Goal: Task Accomplishment & Management: Complete application form

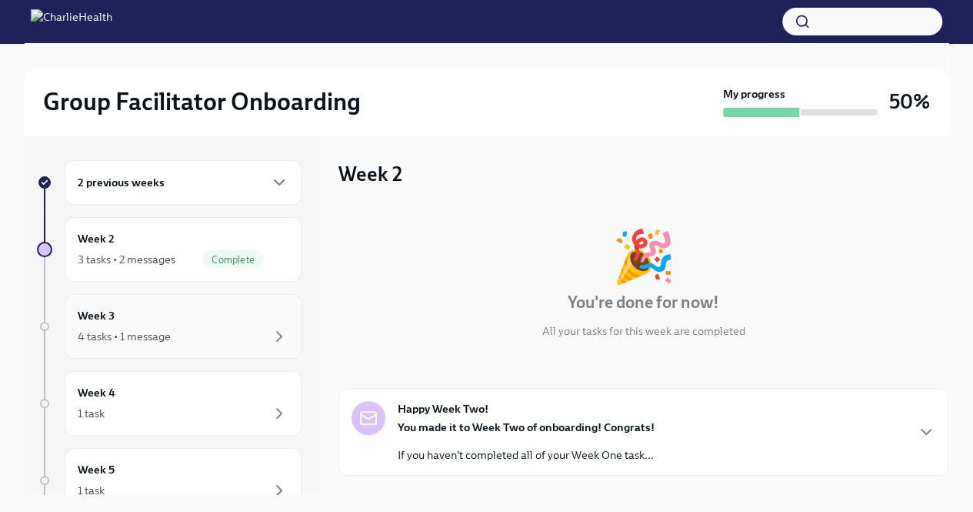
click at [153, 325] on div "Week 3 4 tasks • 1 message" at bounding box center [183, 326] width 211 height 38
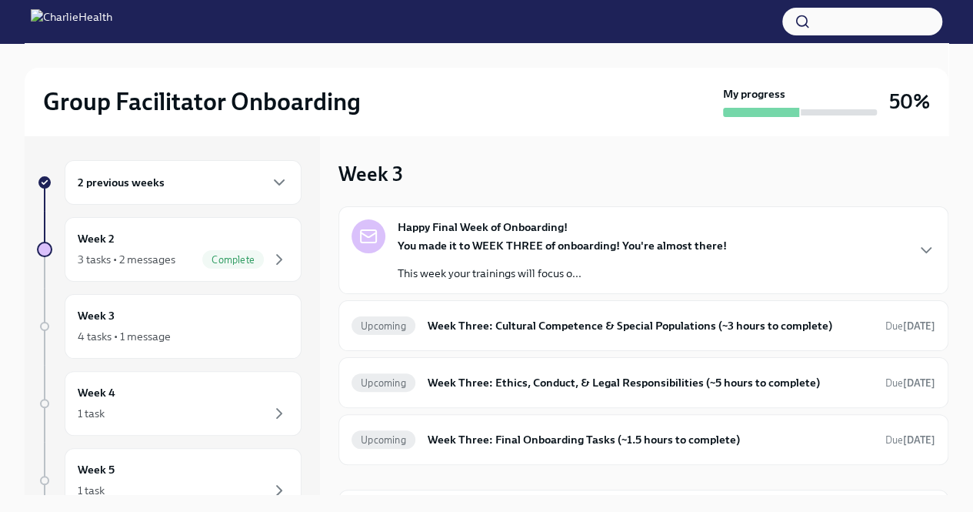
click at [555, 267] on p "This week your trainings will focus o..." at bounding box center [562, 272] width 329 height 15
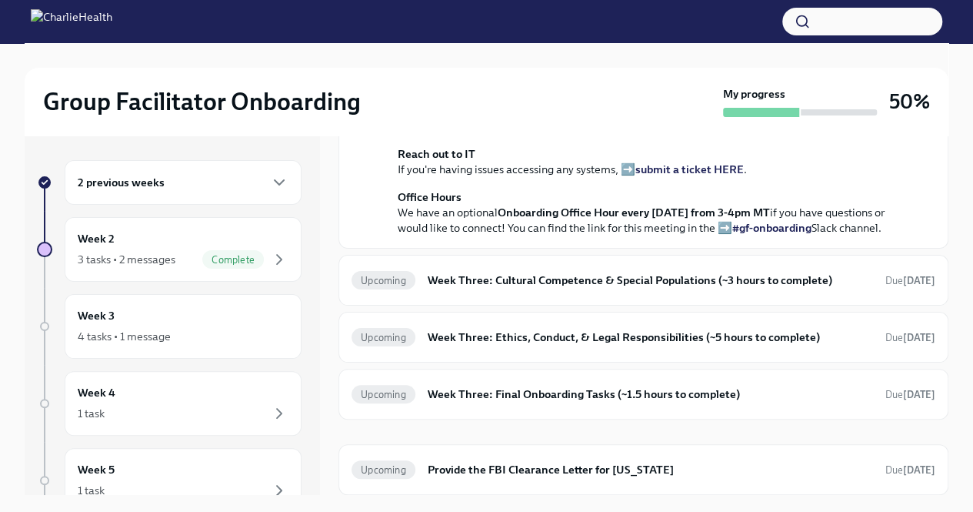
scroll to position [561, 0]
click at [585, 292] on div "Upcoming Week Three: Cultural Competence & Special Populations (~3 hours to com…" at bounding box center [644, 280] width 584 height 25
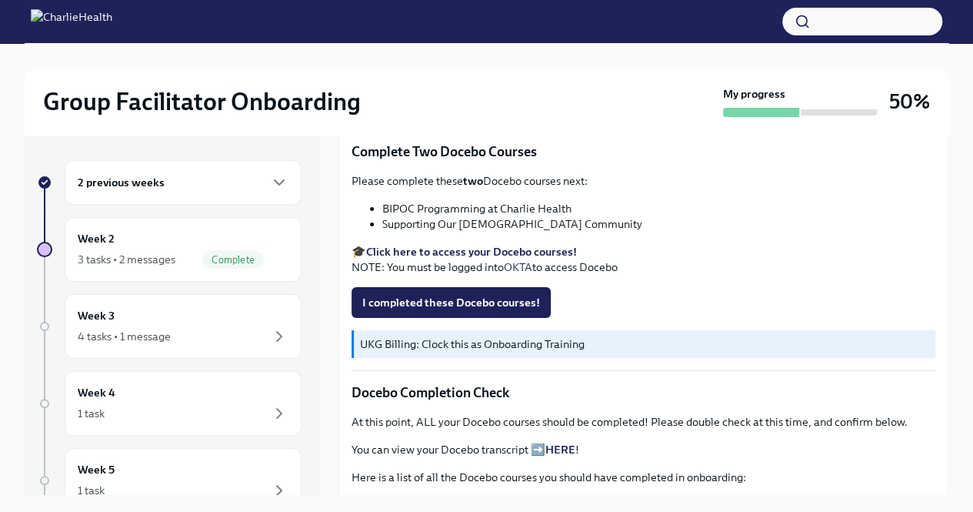
scroll to position [529, 0]
click at [458, 247] on strong "Click here to access your Docebo courses!" at bounding box center [471, 251] width 211 height 14
click at [480, 294] on span "I completed these Docebo courses!" at bounding box center [451, 301] width 178 height 15
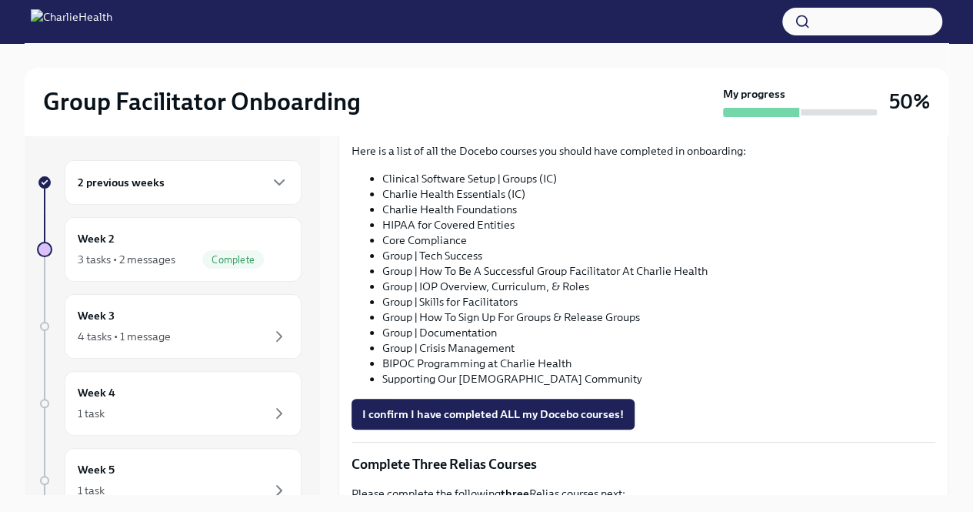
scroll to position [856, 0]
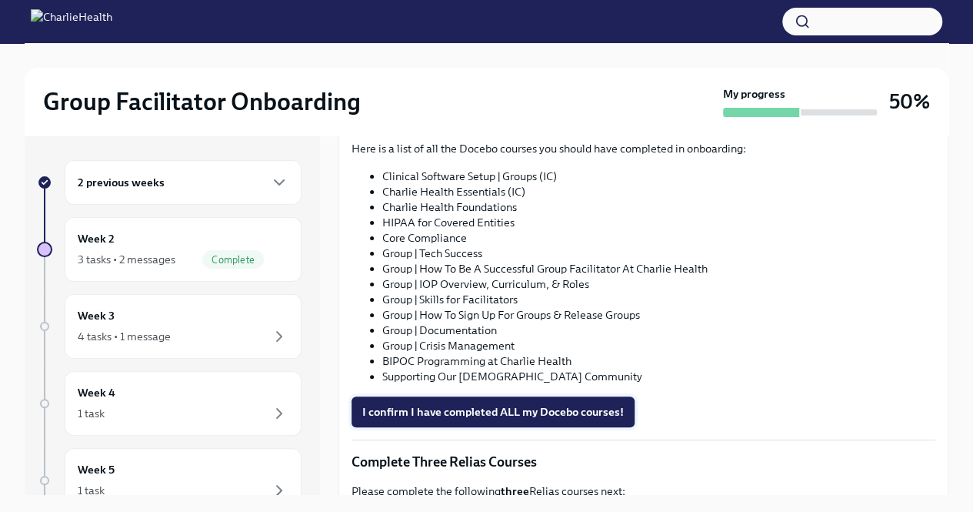
click at [599, 404] on span "I confirm I have completed ALL my Docebo courses!" at bounding box center [493, 411] width 262 height 15
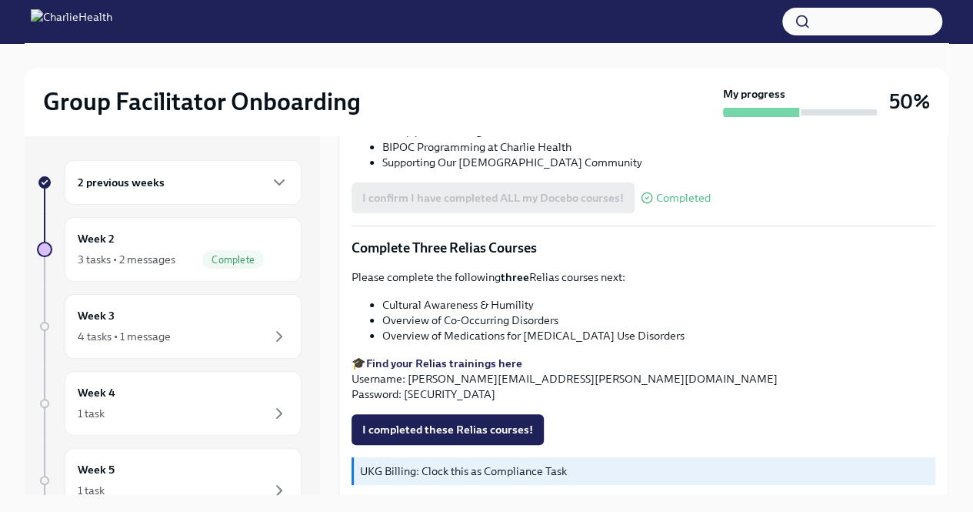
scroll to position [1080, 0]
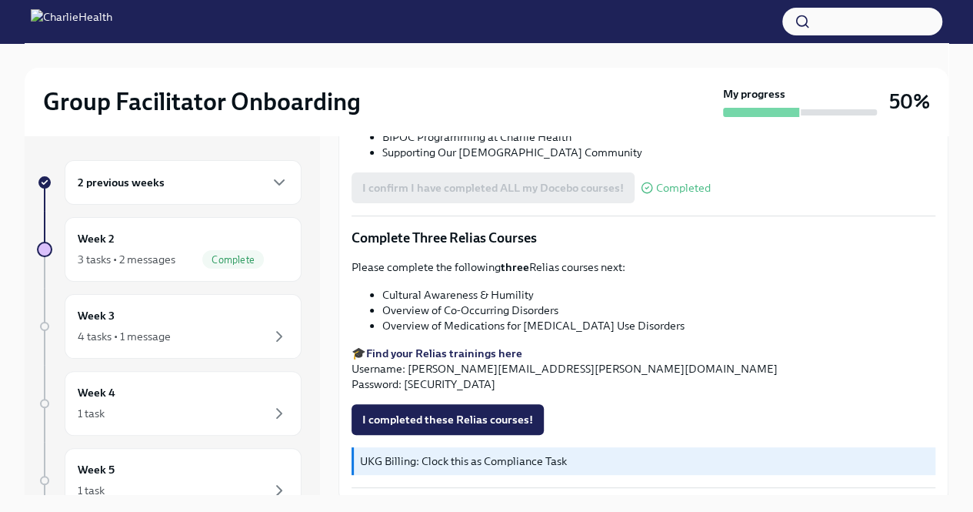
click at [492, 346] on strong "Find your Relias trainings here" at bounding box center [444, 353] width 156 height 14
